Goal: Use online tool/utility: Use online tool/utility

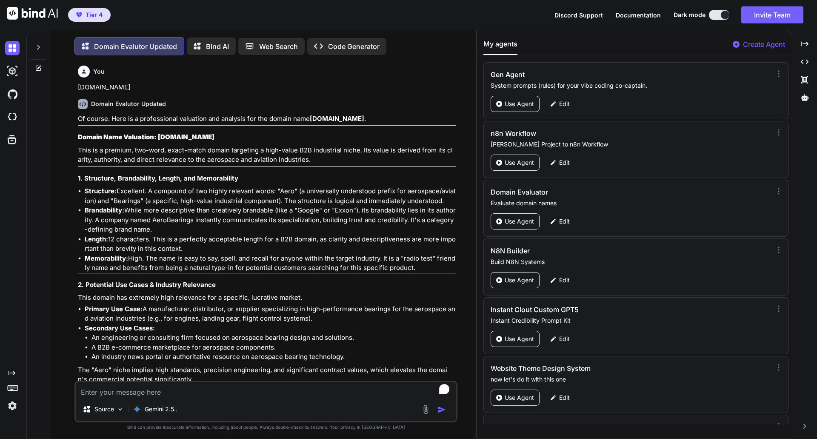
scroll to position [44, 0]
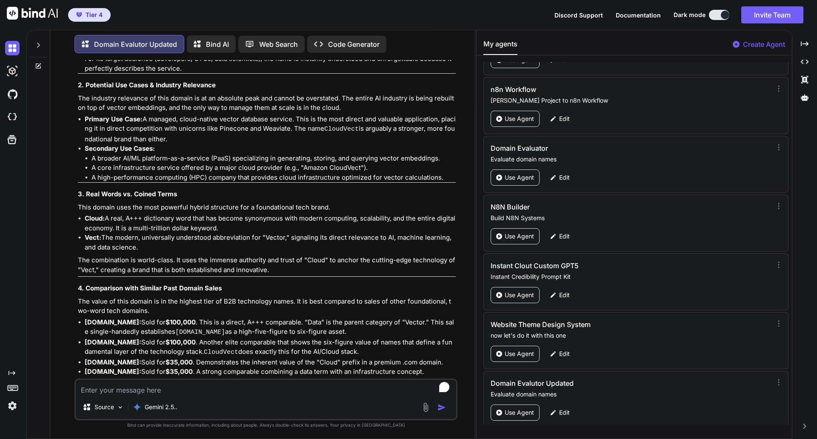
type textarea "x"
click at [154, 389] on textarea "To enrich screen reader interactions, please activate Accessibility in Grammarl…" at bounding box center [266, 387] width 381 height 15
type textarea "g"
type textarea "x"
type textarea "ge"
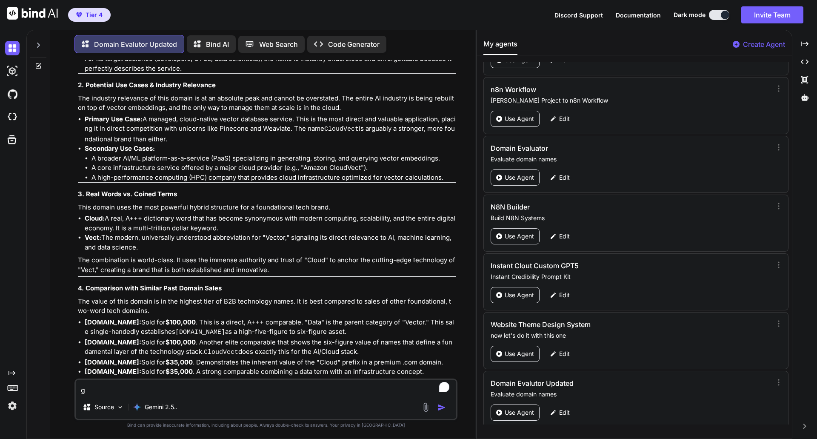
type textarea "x"
type textarea "gen"
type textarea "x"
type textarea "genv"
type textarea "x"
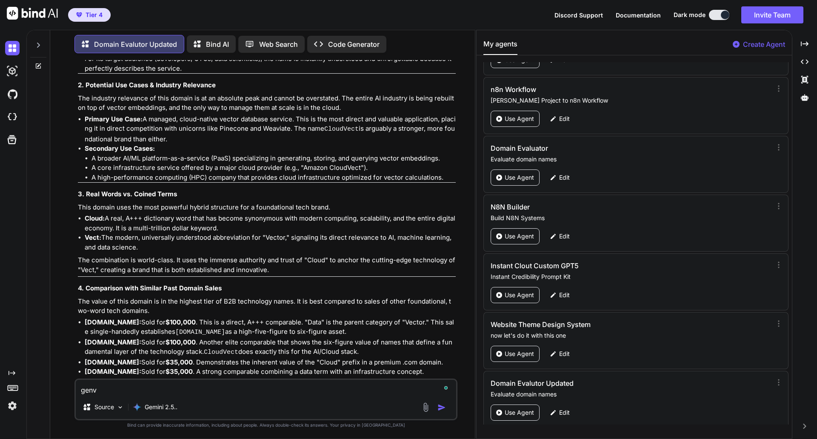
type textarea "genve"
type textarea "x"
type textarea "genvec"
type textarea "x"
type textarea "genvect"
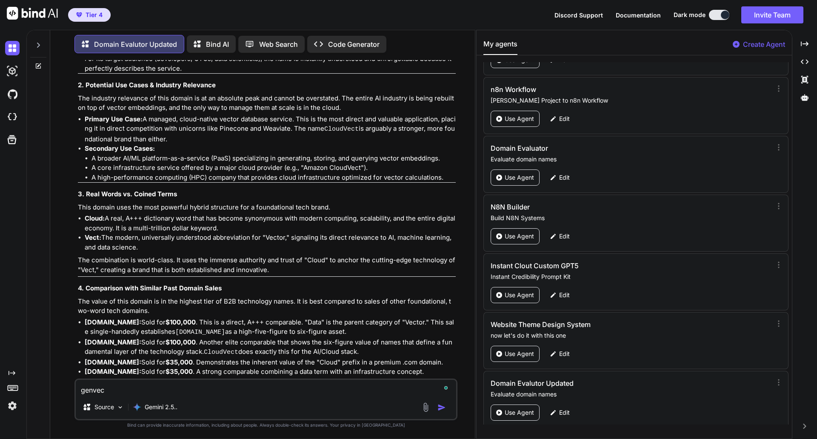
type textarea "x"
type textarea "genvect."
type textarea "x"
type textarea "genvect.c"
type textarea "x"
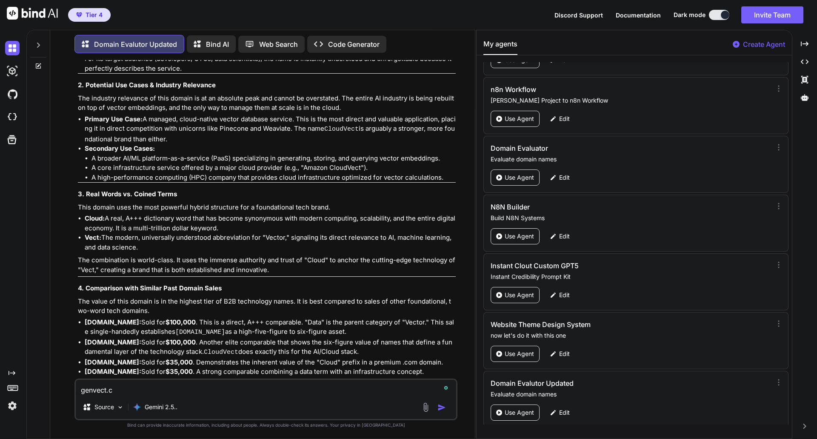
type textarea "[DOMAIN_NAME]"
type textarea "x"
type textarea "[DOMAIN_NAME]"
type textarea "x"
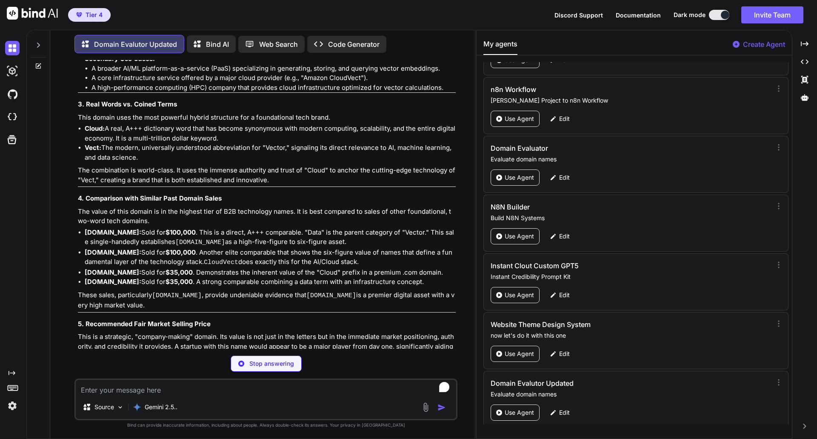
scroll to position [37290, 0]
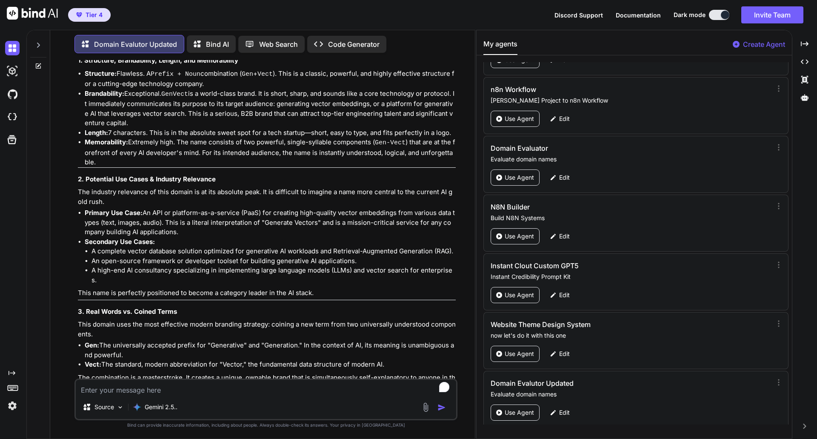
scroll to position [37954, 0]
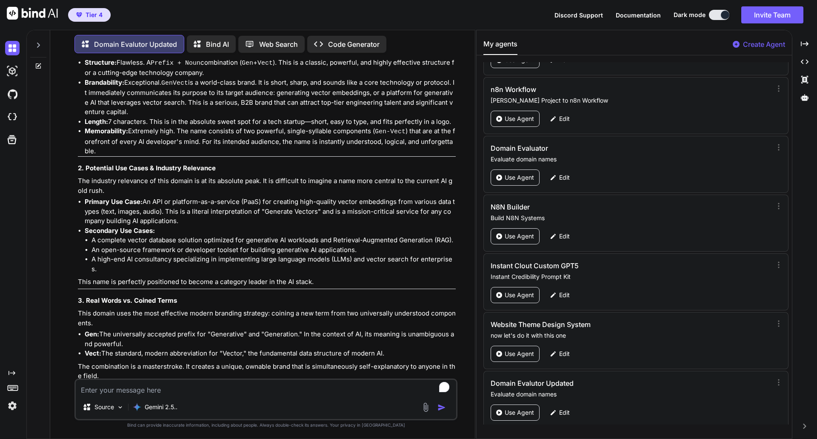
type textarea "x"
